Goal: Transaction & Acquisition: Purchase product/service

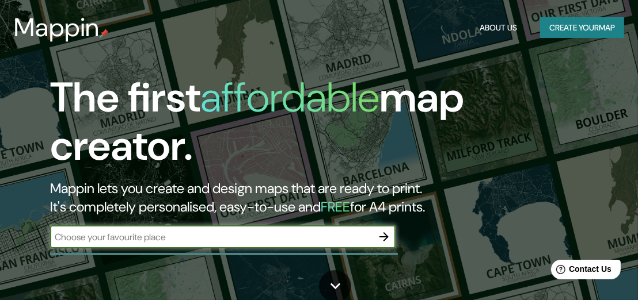
scroll to position [77, 0]
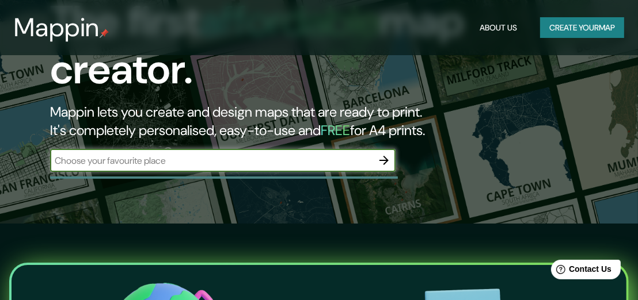
click at [212, 157] on input "text" at bounding box center [211, 160] width 322 height 13
type input "[GEOGRAPHIC_DATA]"
click at [384, 154] on icon "button" at bounding box center [384, 161] width 14 height 14
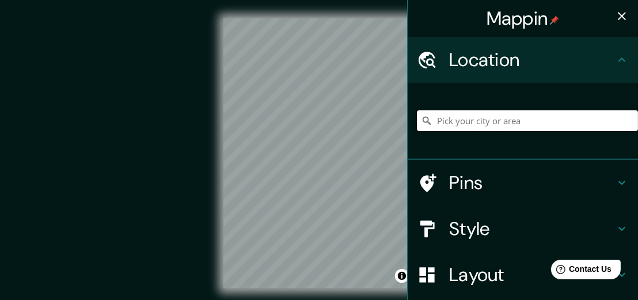
click at [481, 123] on input "Pick your city or area" at bounding box center [527, 120] width 221 height 21
drag, startPoint x: 420, startPoint y: 155, endPoint x: 414, endPoint y: 152, distance: 6.4
drag, startPoint x: 414, startPoint y: 152, endPoint x: 403, endPoint y: 148, distance: 11.5
click at [407, 148] on div "[PERSON_NAME] de la [PERSON_NAME], [GEOGRAPHIC_DATA], [GEOGRAPHIC_DATA]" at bounding box center [522, 121] width 230 height 77
click at [407, 149] on div "[PERSON_NAME] de la [PERSON_NAME], [GEOGRAPHIC_DATA], [GEOGRAPHIC_DATA]" at bounding box center [522, 121] width 230 height 77
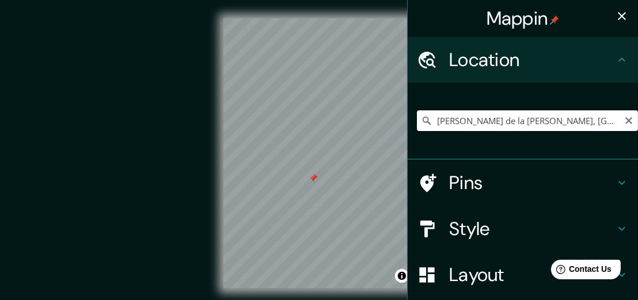
click at [511, 125] on input "[PERSON_NAME] de la [PERSON_NAME], [GEOGRAPHIC_DATA], [GEOGRAPHIC_DATA]" at bounding box center [527, 120] width 221 height 21
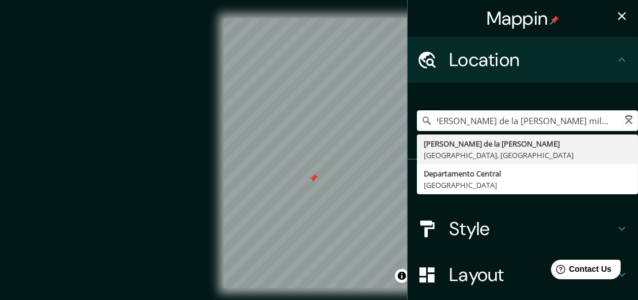
scroll to position [0, 8]
type input "[PERSON_NAME] de la [PERSON_NAME], [GEOGRAPHIC_DATA], [GEOGRAPHIC_DATA]"
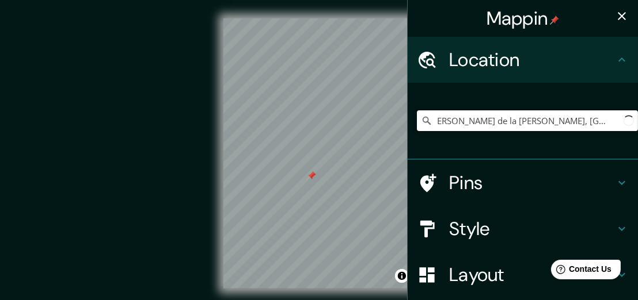
scroll to position [0, 0]
click at [495, 234] on h4 "Style" at bounding box center [532, 229] width 166 height 23
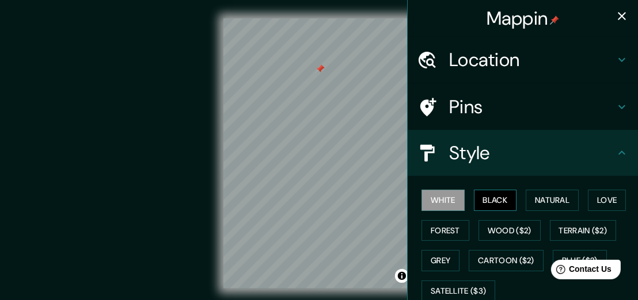
click at [480, 193] on button "Black" at bounding box center [495, 200] width 43 height 21
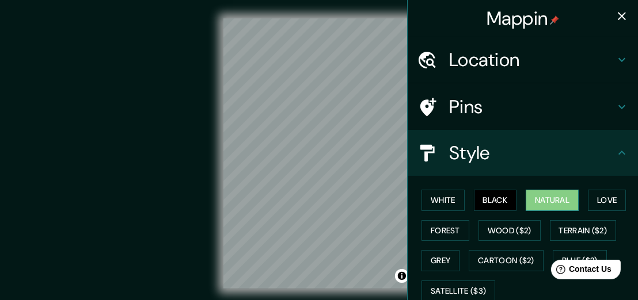
click at [529, 195] on button "Natural" at bounding box center [551, 200] width 53 height 21
click at [589, 206] on button "Love" at bounding box center [606, 200] width 38 height 21
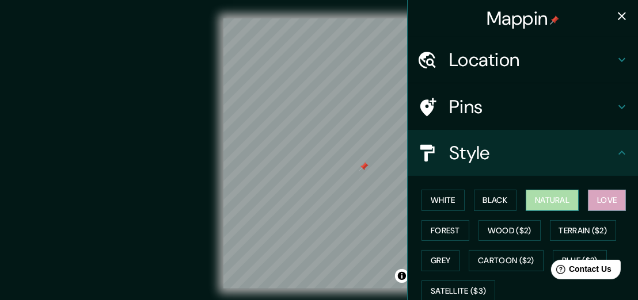
click at [567, 201] on button "Natural" at bounding box center [551, 200] width 53 height 21
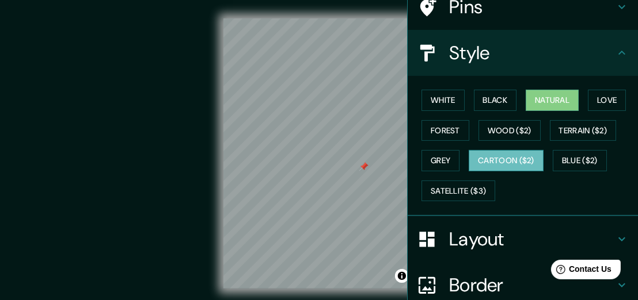
scroll to position [153, 0]
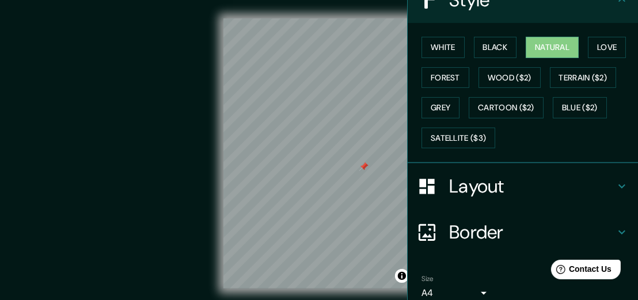
click at [476, 189] on h4 "Layout" at bounding box center [532, 186] width 166 height 23
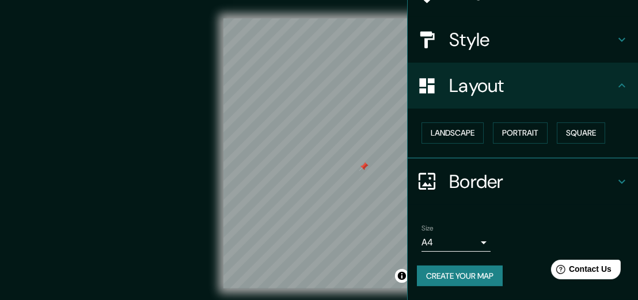
scroll to position [112, 0]
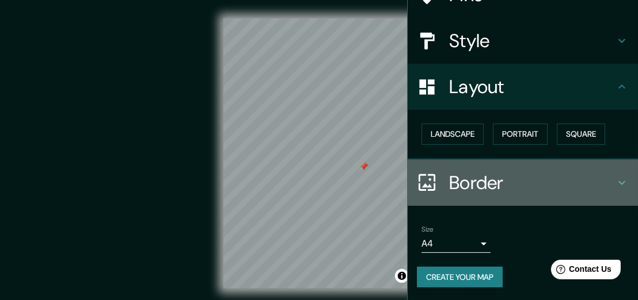
click at [475, 186] on h4 "Border" at bounding box center [532, 182] width 166 height 23
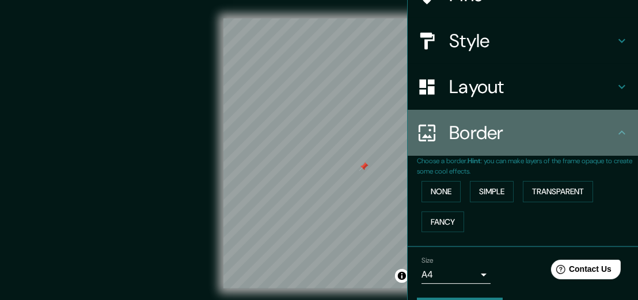
click at [503, 141] on h4 "Border" at bounding box center [532, 132] width 166 height 23
click at [503, 143] on h4 "Border" at bounding box center [532, 132] width 166 height 23
click at [592, 133] on h4 "Border" at bounding box center [532, 132] width 166 height 23
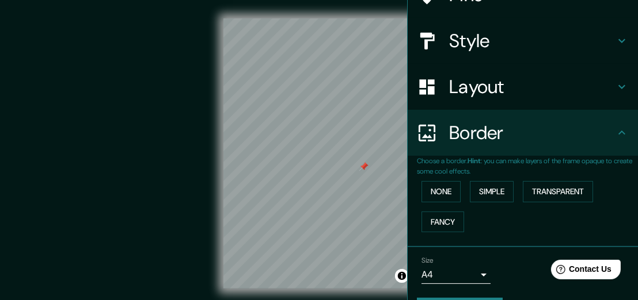
click at [608, 78] on div "Layout" at bounding box center [522, 87] width 230 height 46
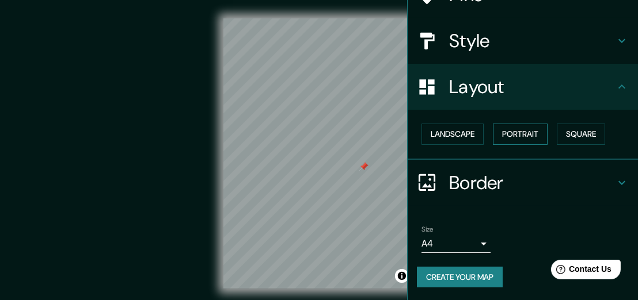
click at [525, 137] on button "Portrait" at bounding box center [520, 134] width 55 height 21
click at [449, 133] on button "Landscape" at bounding box center [452, 134] width 62 height 21
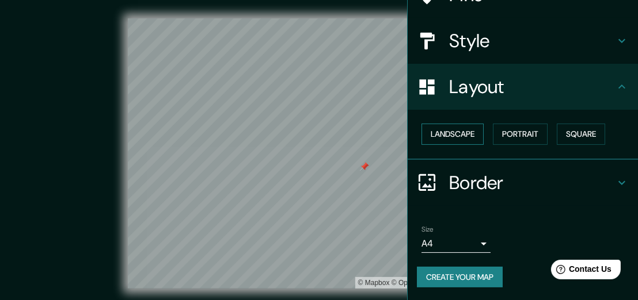
click at [449, 133] on button "Landscape" at bounding box center [452, 134] width 62 height 21
click at [494, 132] on div "Landscape [GEOGRAPHIC_DATA]" at bounding box center [527, 134] width 221 height 30
click at [496, 132] on button "Portrait" at bounding box center [520, 134] width 55 height 21
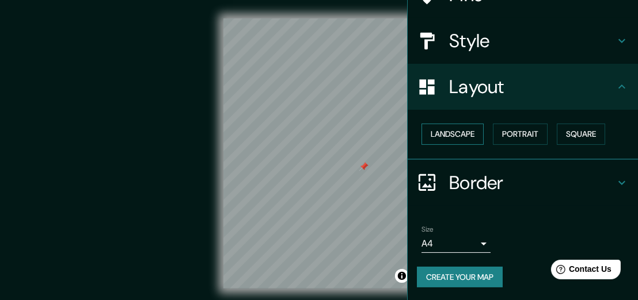
click at [459, 133] on button "Landscape" at bounding box center [452, 134] width 62 height 21
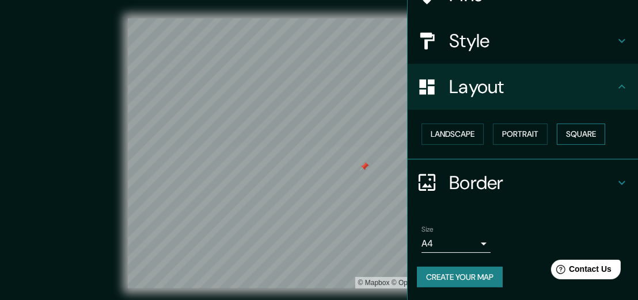
click at [568, 124] on button "Square" at bounding box center [580, 134] width 48 height 21
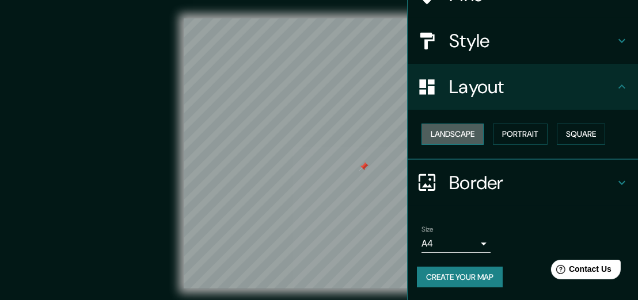
click at [438, 129] on button "Landscape" at bounding box center [452, 134] width 62 height 21
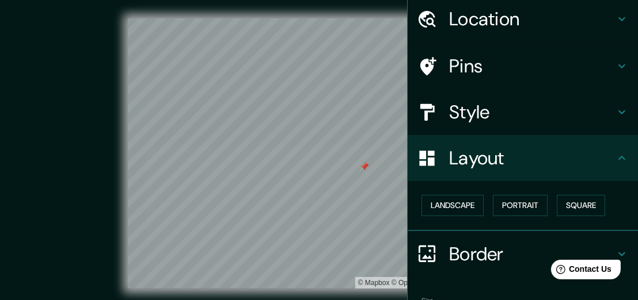
scroll to position [0, 0]
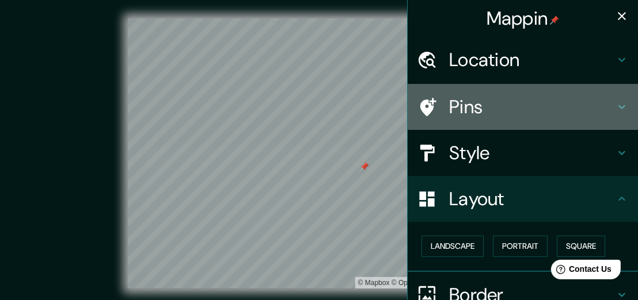
click at [468, 103] on h4 "Pins" at bounding box center [532, 107] width 166 height 23
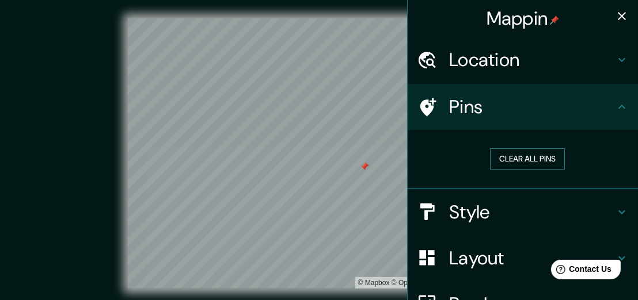
click at [526, 159] on button "Clear all pins" at bounding box center [527, 158] width 75 height 21
